Goal: Check status: Verify the current state of an ongoing process or item

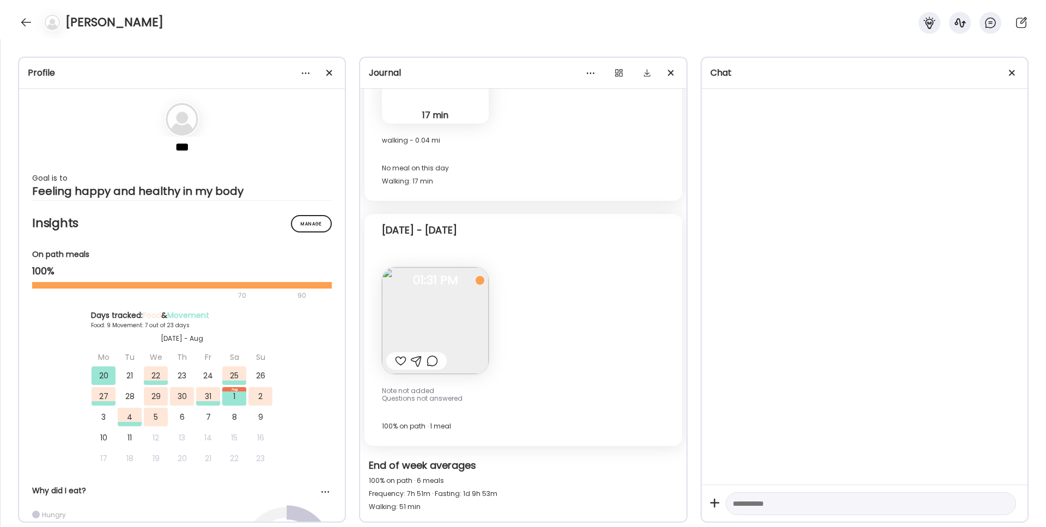
scroll to position [7644, 0]
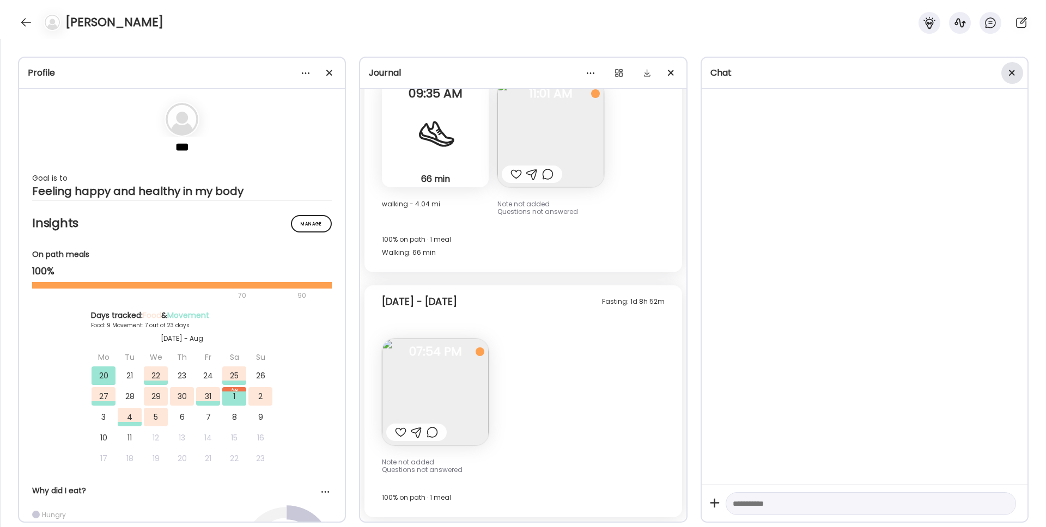
click at [1006, 76] on div at bounding box center [1012, 73] width 22 height 22
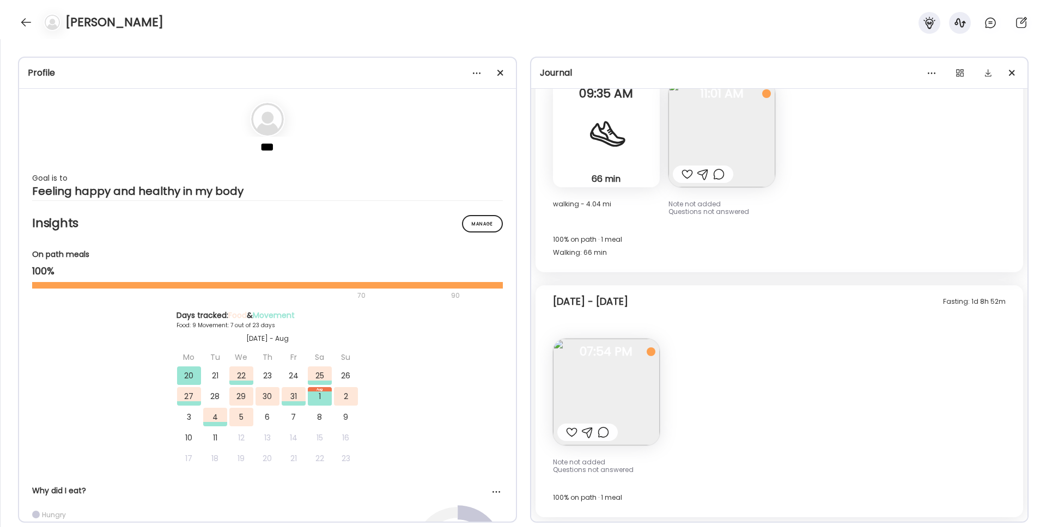
scroll to position [7214, 0]
click at [502, 77] on div at bounding box center [501, 73] width 22 height 22
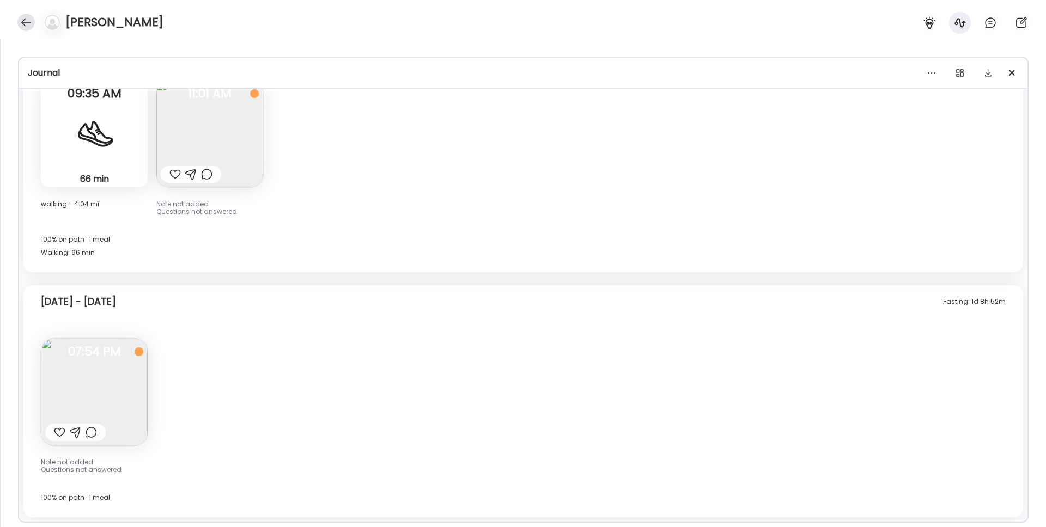
click at [25, 21] on div at bounding box center [25, 22] width 17 height 17
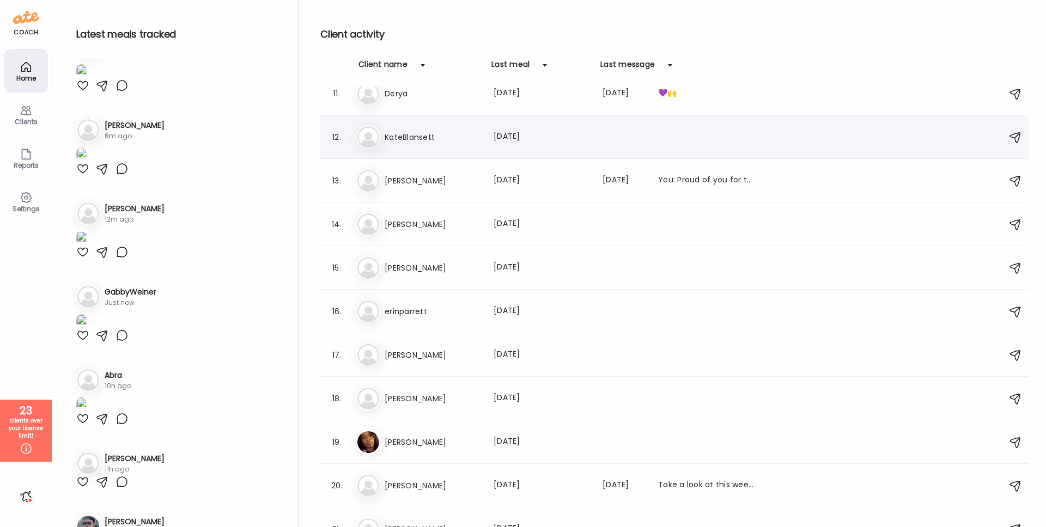
scroll to position [0, 0]
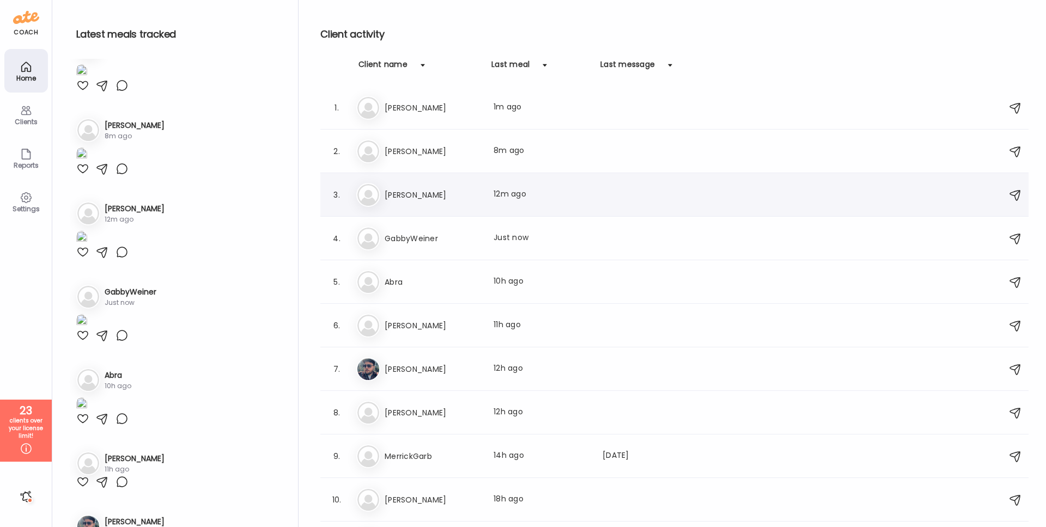
click at [418, 203] on div "[PERSON_NAME] Last meal: 12m ago" at bounding box center [675, 195] width 639 height 24
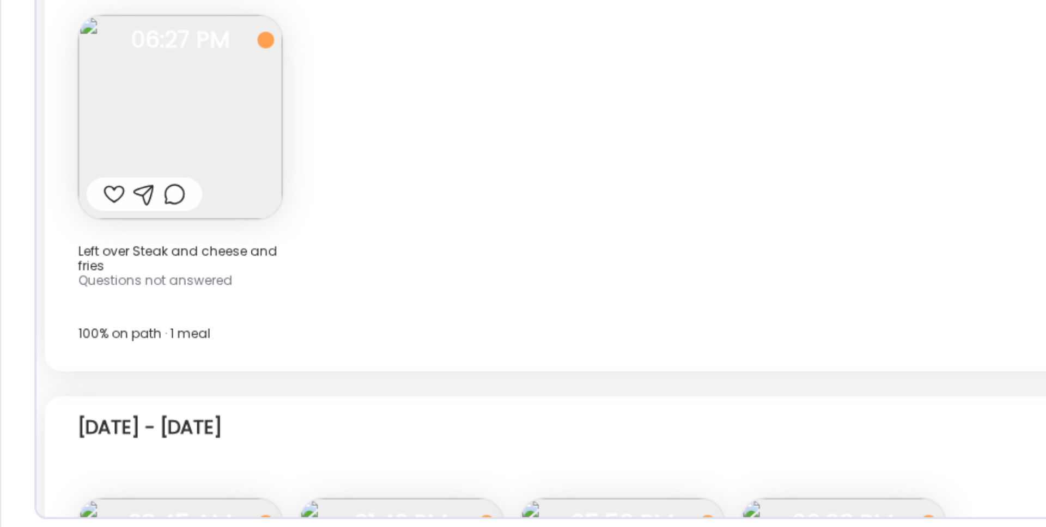
click at [297, 313] on div "Fasting: 1d 1h 4m [DATE] - [DATE] Left over Steak and cheese and fries Question…" at bounding box center [523, 326] width 1000 height 240
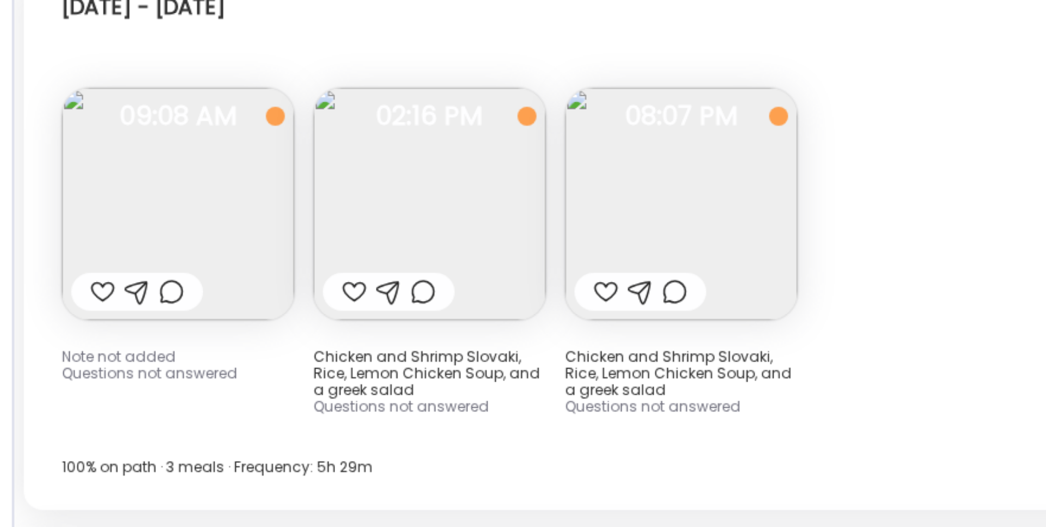
scroll to position [4221, 0]
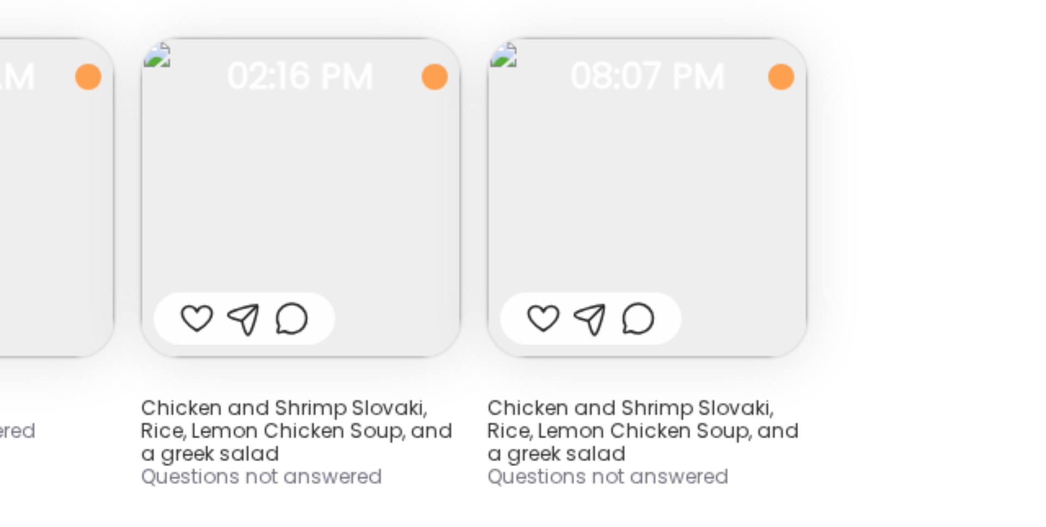
click at [383, 401] on div "Fasting: 14h 37m [DATE] - [DATE] Note not added Questions not answered 09:08 AM…" at bounding box center [523, 375] width 1000 height 247
click at [334, 374] on img at bounding box center [325, 359] width 107 height 107
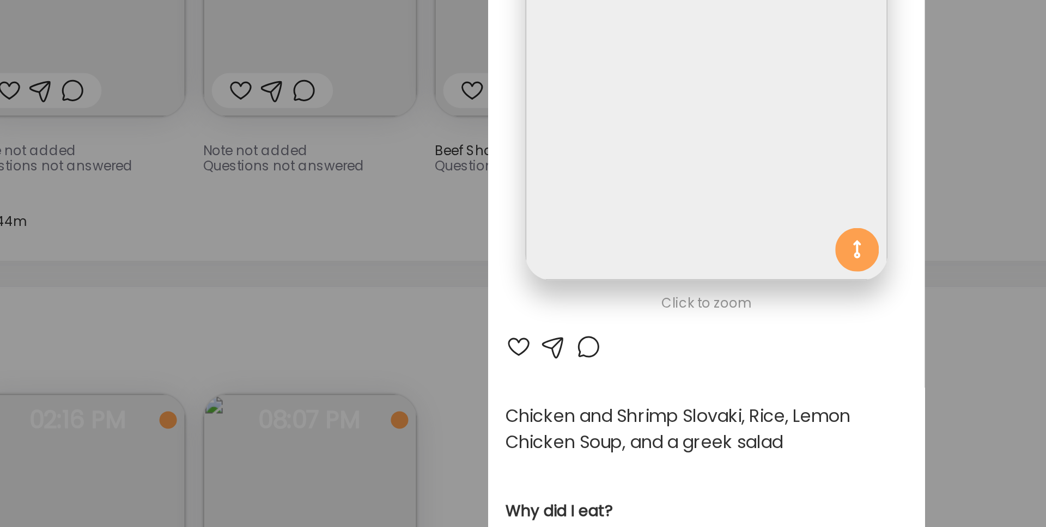
click at [342, 217] on div "Ate Coach Dashboard Wahoo! It’s official Take a moment to set up your Coach Pro…" at bounding box center [523, 263] width 1046 height 527
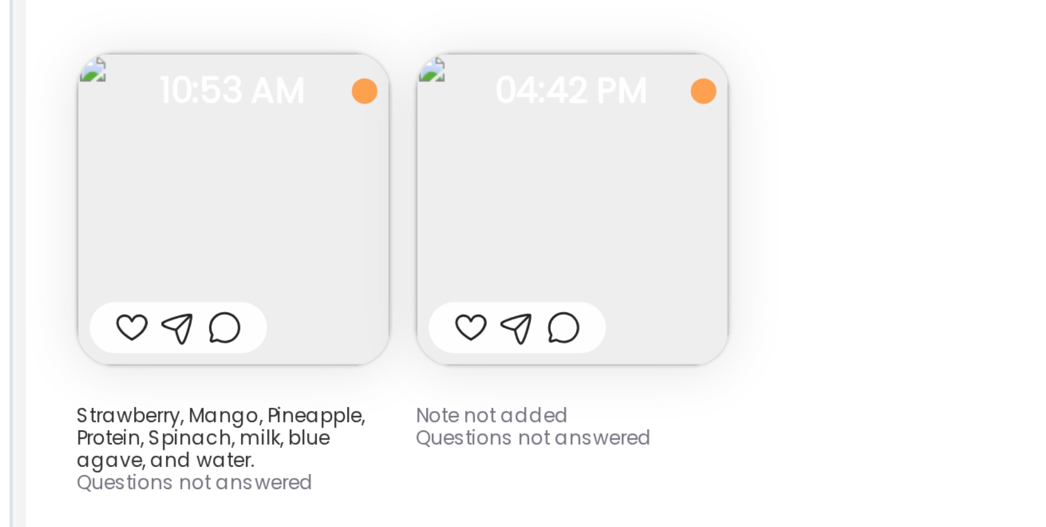
scroll to position [4600, 0]
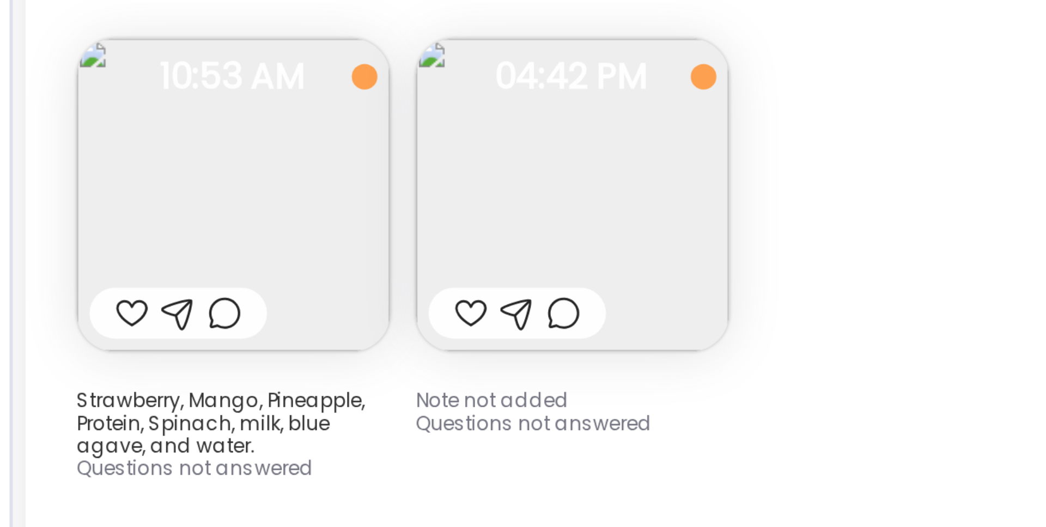
click at [167, 332] on div "Note not added Questions not answered 5h 48m 04:42 PM" at bounding box center [209, 262] width 107 height 150
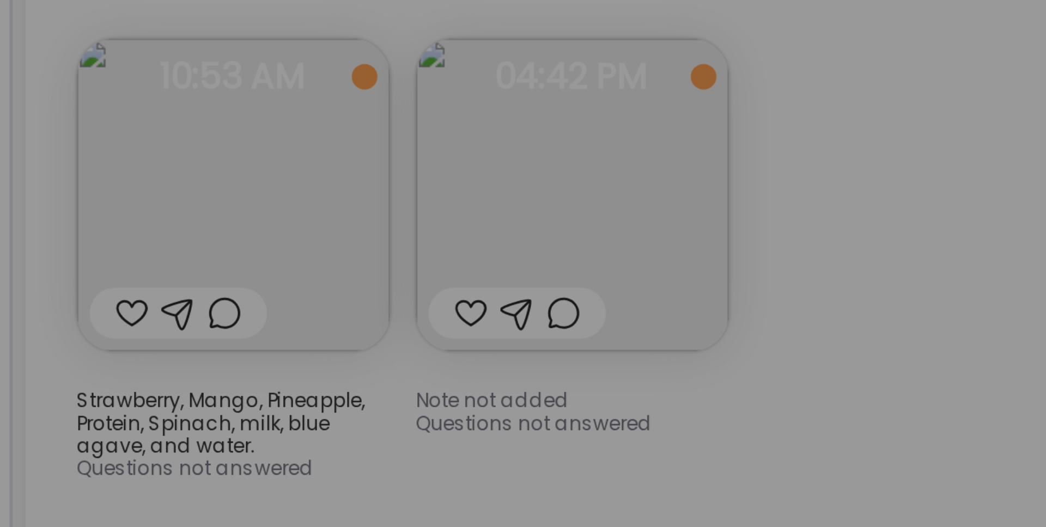
click at [167, 332] on div "Ate Coach Dashboard Wahoo! It’s official Take a moment to set up your Coach Pro…" at bounding box center [523, 263] width 1046 height 527
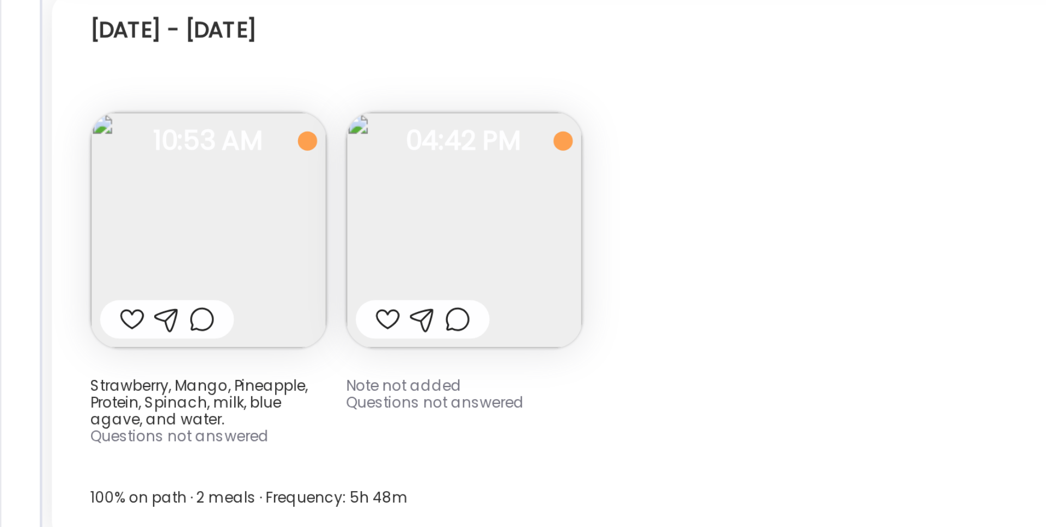
scroll to position [4593, 0]
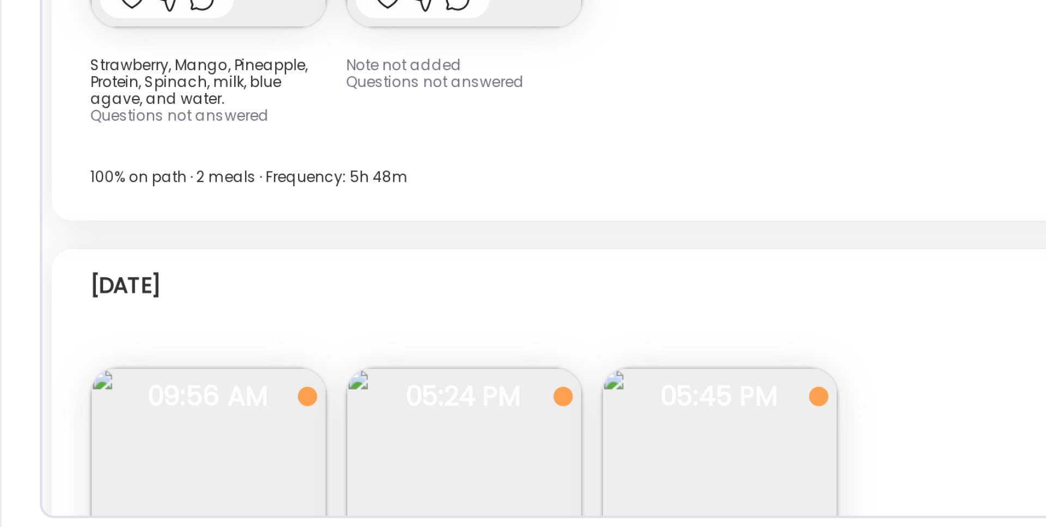
click at [204, 388] on div "[DATE] - [DATE] 100% on path · 2 meals · Frequency: 5h 48m" at bounding box center [523, 375] width 965 height 26
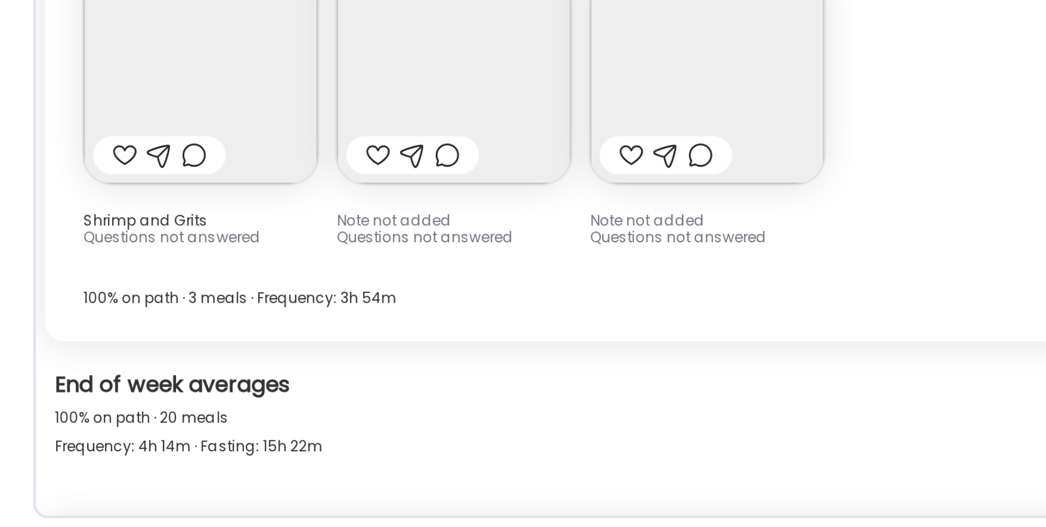
scroll to position [0, 0]
